Goal: Communication & Community: Connect with others

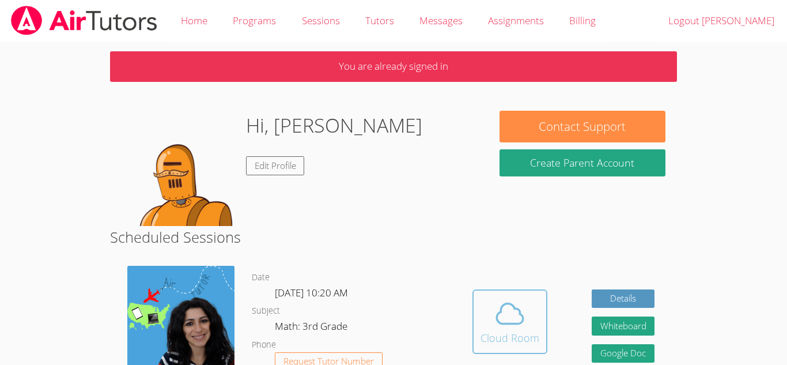
click at [477, 329] on button "Cloud Room" at bounding box center [509, 321] width 75 height 65
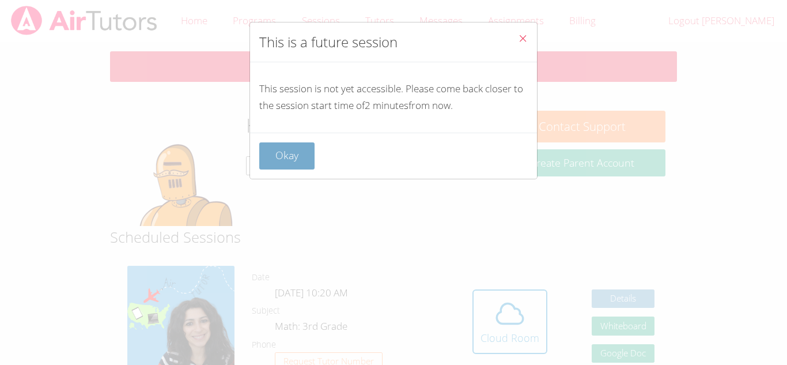
click at [298, 158] on button "Okay" at bounding box center [286, 155] width 55 height 27
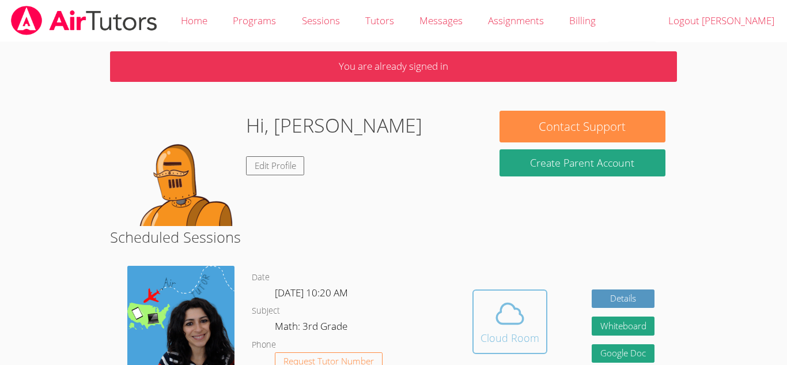
click at [492, 345] on div "Cloud Room" at bounding box center [510, 338] width 59 height 16
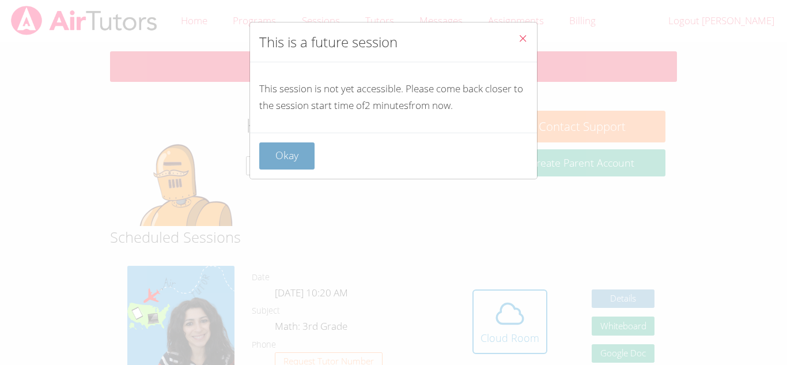
click at [283, 153] on button "Okay" at bounding box center [286, 155] width 55 height 27
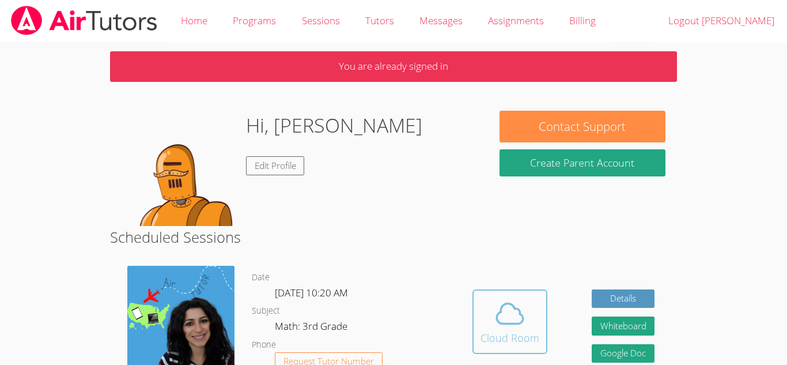
click at [505, 340] on div "Cloud Room" at bounding box center [510, 338] width 59 height 16
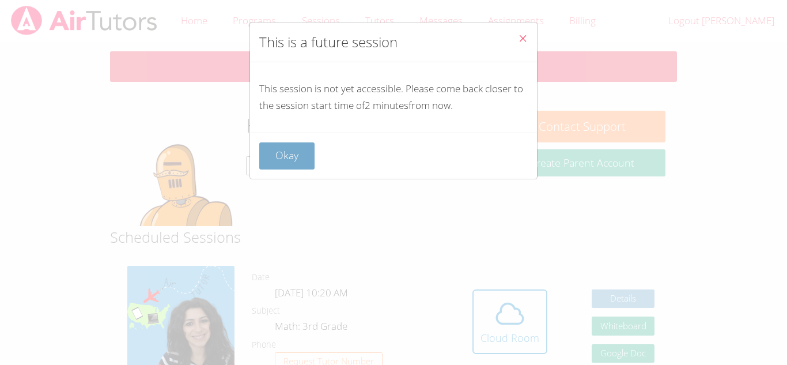
click at [284, 160] on button "Okay" at bounding box center [286, 155] width 55 height 27
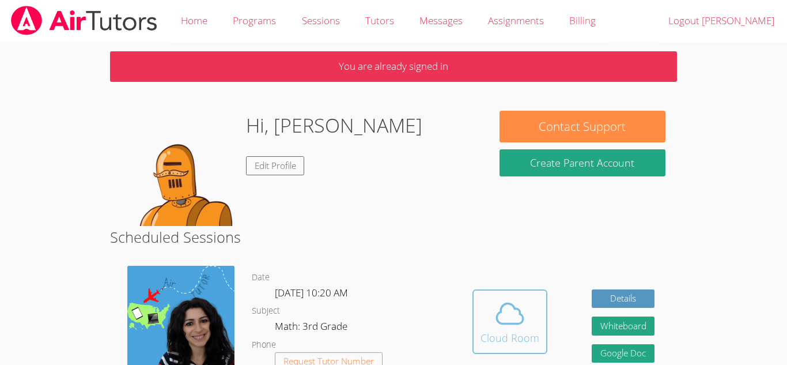
click at [504, 321] on icon at bounding box center [510, 313] width 32 height 32
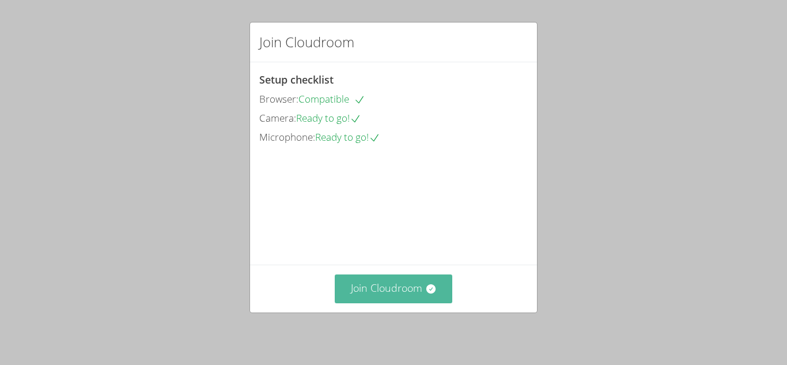
click at [425, 286] on icon at bounding box center [431, 289] width 12 height 12
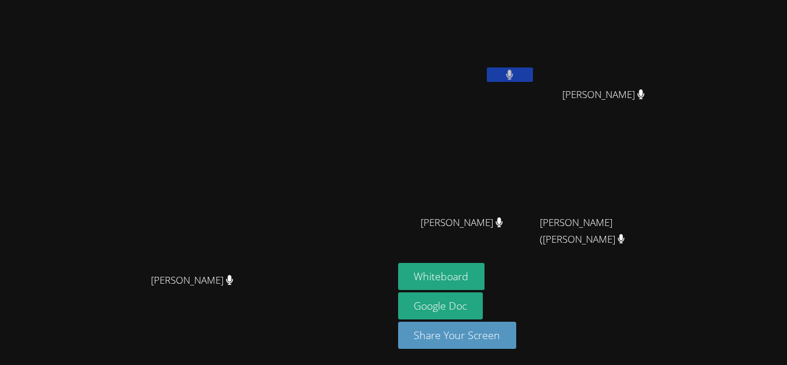
click at [283, 267] on video at bounding box center [196, 159] width 173 height 216
click at [485, 279] on button "Whiteboard" at bounding box center [441, 276] width 87 height 27
